Goal: Task Accomplishment & Management: Manage account settings

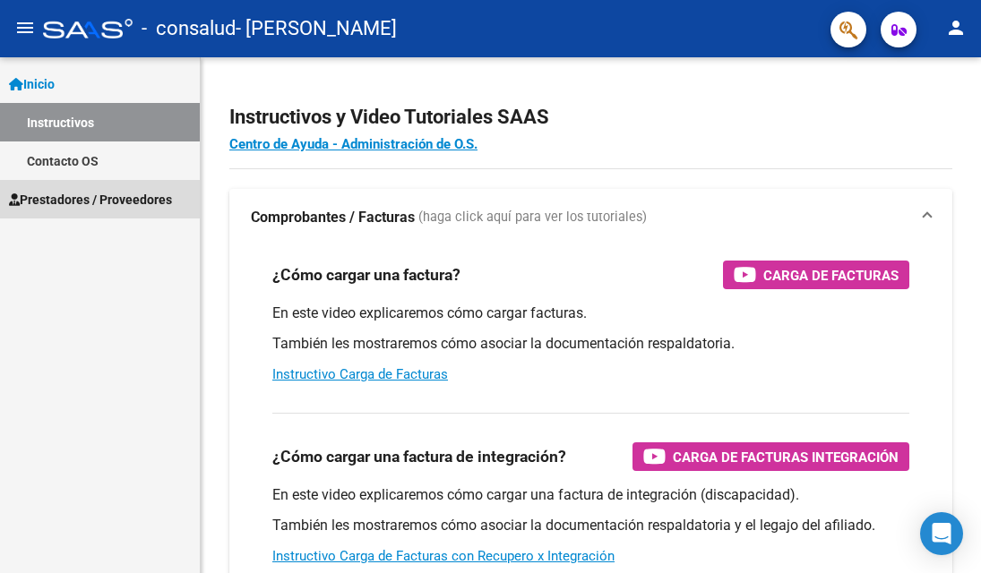
click at [133, 198] on span "Prestadores / Proveedores" at bounding box center [90, 200] width 163 height 20
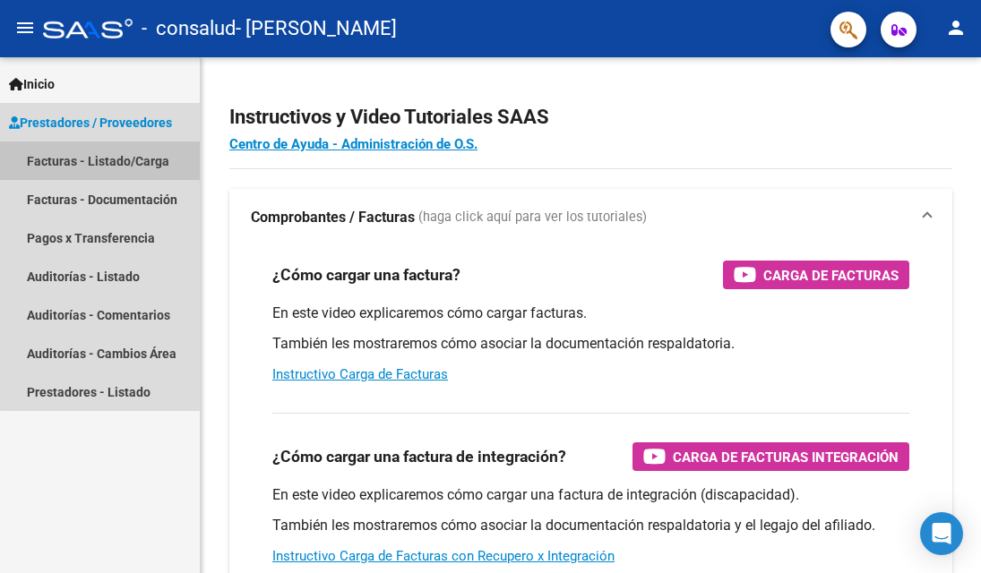
click at [138, 172] on link "Facturas - Listado/Carga" at bounding box center [100, 161] width 200 height 39
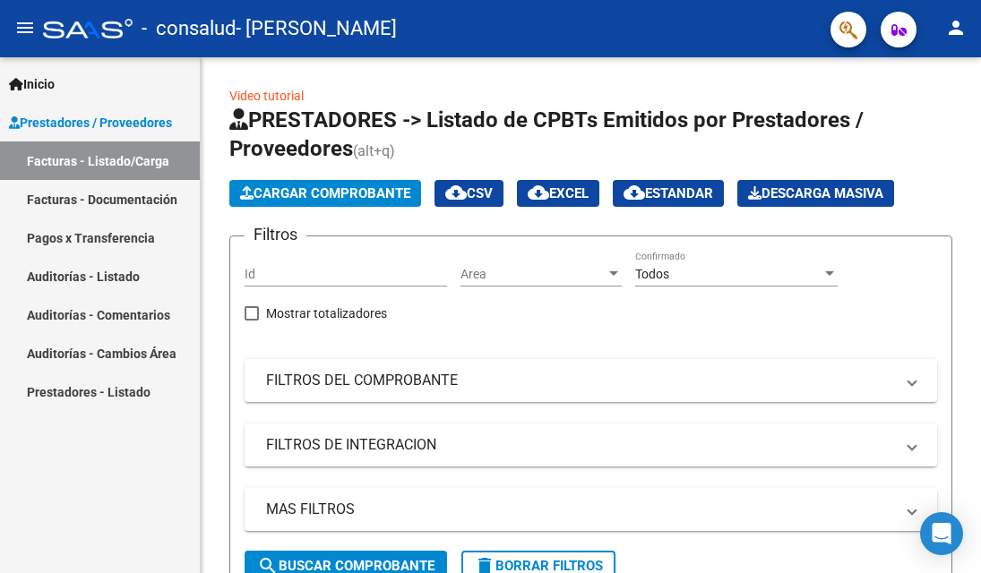
click at [964, 31] on mat-icon "person" at bounding box center [955, 27] width 21 height 21
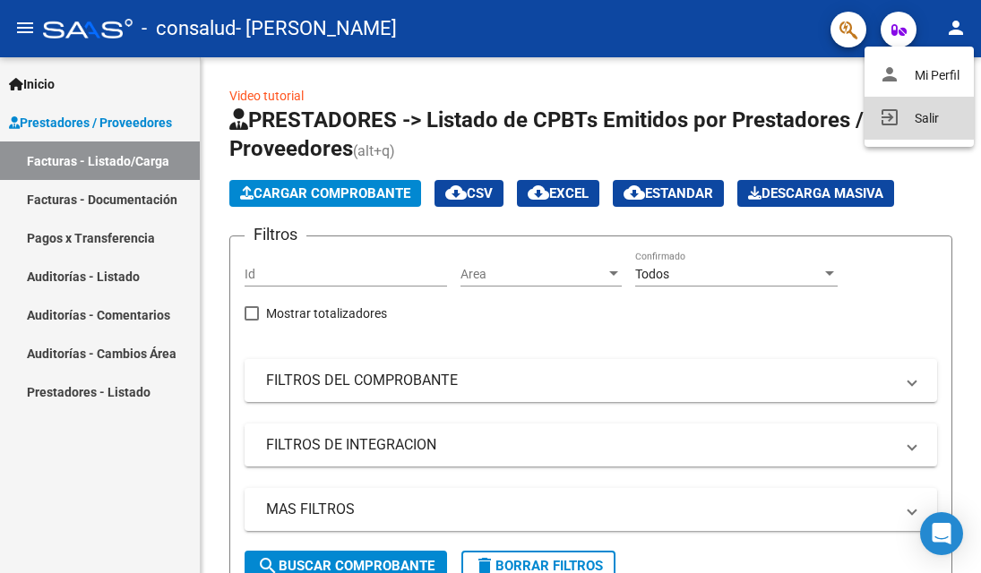
click at [930, 111] on button "exit_to_app Salir" at bounding box center [918, 118] width 109 height 43
